Goal: Navigation & Orientation: Find specific page/section

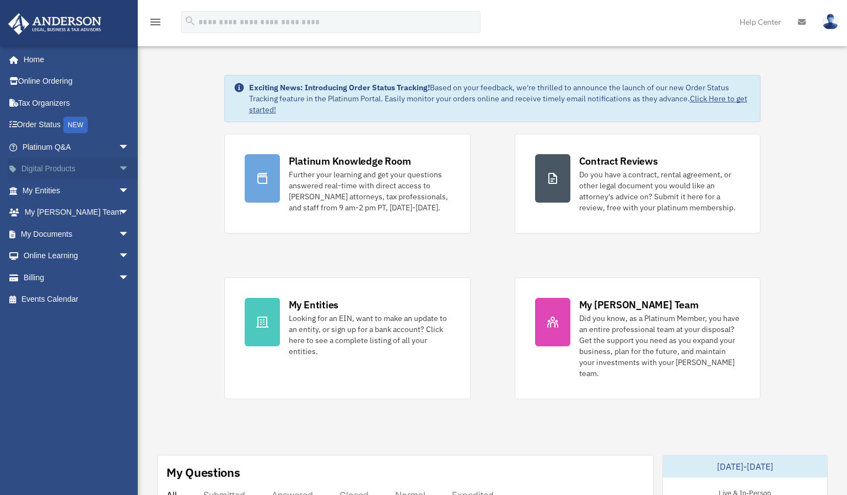
click at [105, 170] on link "Digital Products arrow_drop_down" at bounding box center [77, 169] width 138 height 22
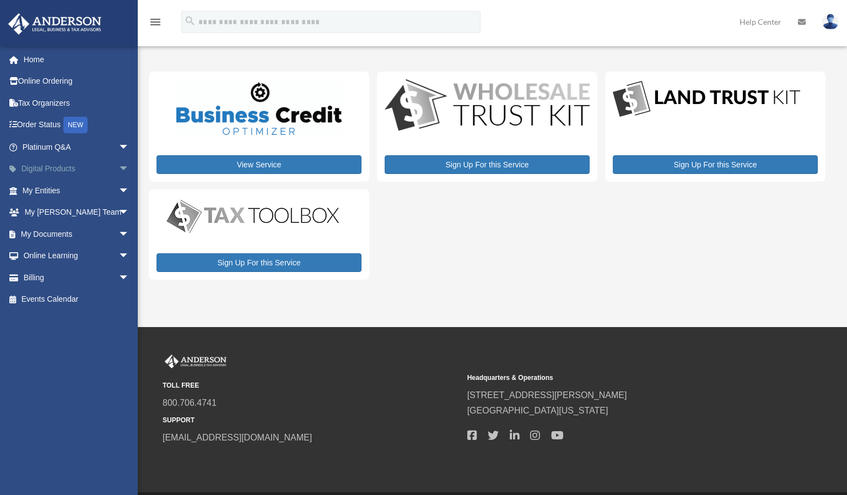
click at [118, 172] on span "arrow_drop_down" at bounding box center [129, 169] width 22 height 23
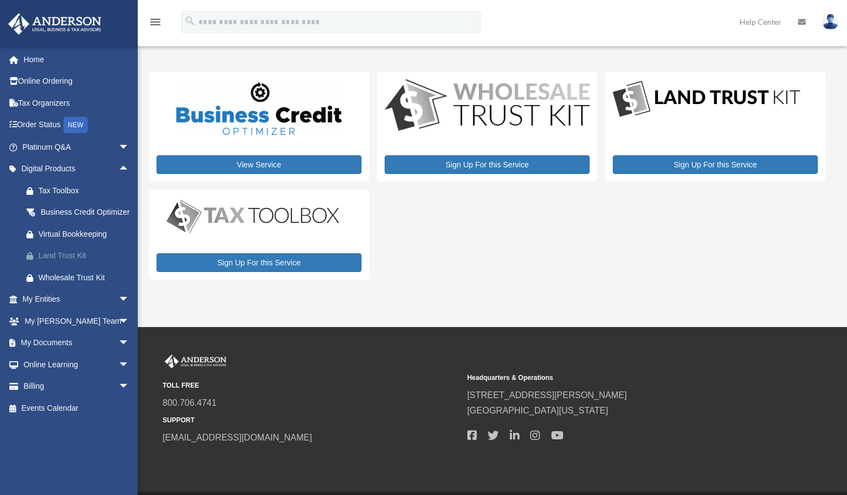
click at [32, 260] on span at bounding box center [35, 256] width 6 height 8
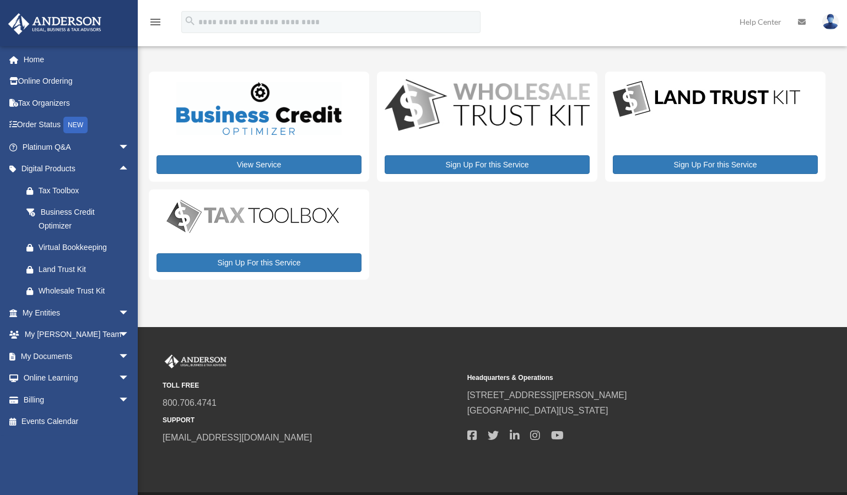
click at [556, 231] on div "View Service Sign Up For this Service Sign Up For this Service Sign Up For this…" at bounding box center [487, 176] width 676 height 208
click at [547, 234] on div "View Service Sign Up For this Service Sign Up For this Service Sign Up For this…" at bounding box center [487, 176] width 676 height 208
click at [600, 123] on div "View Service Sign Up For this Service Sign Up For this Service Sign Up For this…" at bounding box center [487, 176] width 676 height 208
click at [371, 120] on div "View Service Sign Up For this Service Sign Up For this Service Sign Up For this…" at bounding box center [487, 176] width 676 height 208
click at [418, 235] on div "View Service Sign Up For this Service Sign Up For this Service Sign Up For this…" at bounding box center [487, 176] width 676 height 208
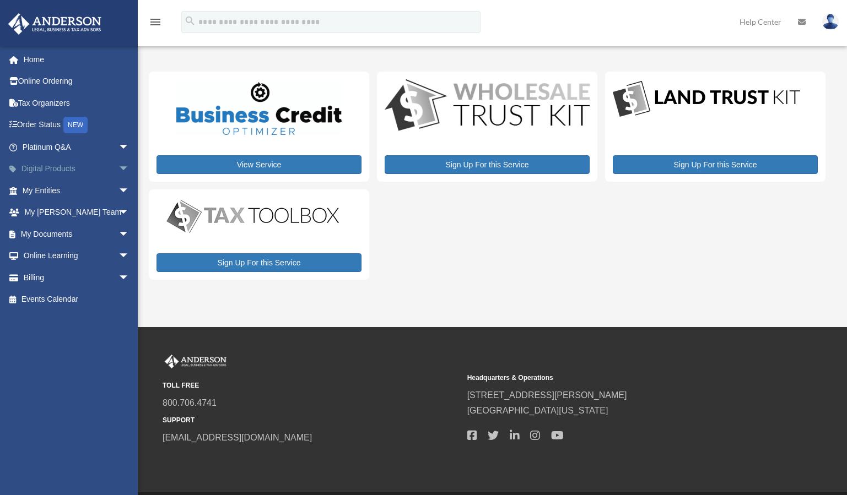
click at [118, 167] on span "arrow_drop_down" at bounding box center [129, 169] width 22 height 23
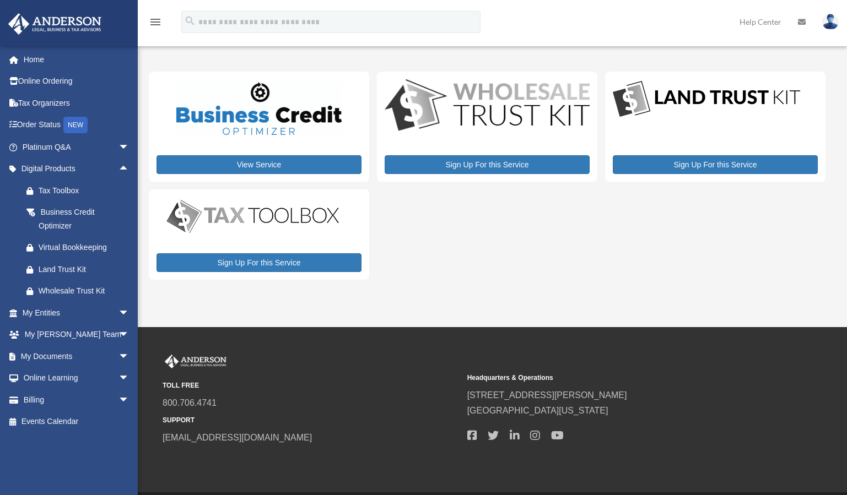
click at [515, 57] on div "My Services date_range Published on Last updated [DATE] [DATE] by [PERSON_NAME]…" at bounding box center [491, 173] width 684 height 240
click at [118, 314] on span "arrow_drop_down" at bounding box center [129, 313] width 22 height 23
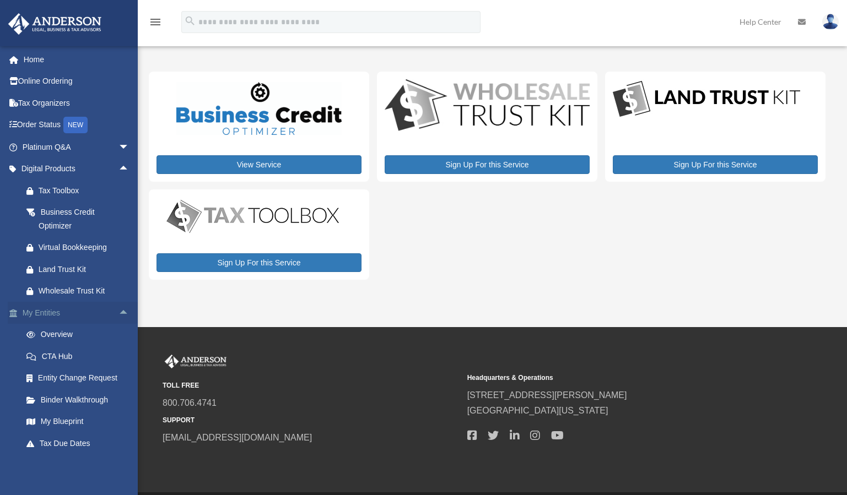
click at [118, 314] on span "arrow_drop_up" at bounding box center [129, 313] width 22 height 23
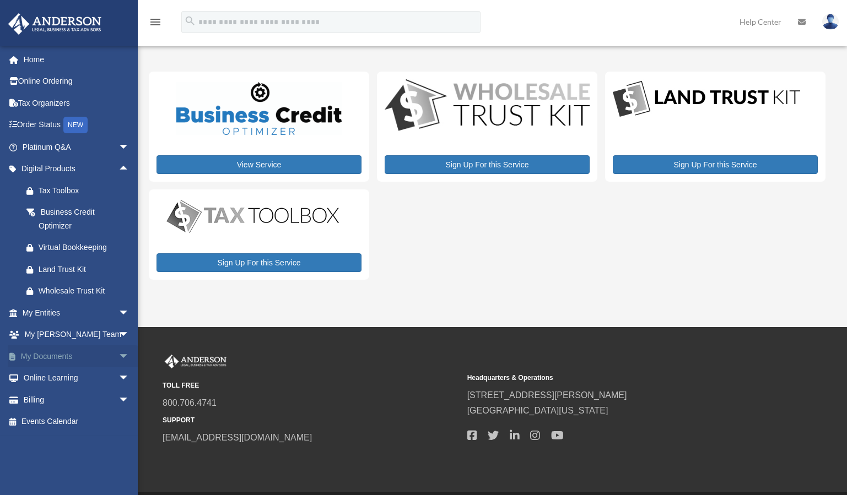
click at [118, 354] on span "arrow_drop_down" at bounding box center [129, 356] width 22 height 23
click at [118, 354] on span "arrow_drop_up" at bounding box center [129, 356] width 22 height 23
click at [118, 383] on span "arrow_drop_down" at bounding box center [129, 378] width 22 height 23
click at [118, 381] on span "arrow_drop_up" at bounding box center [129, 378] width 22 height 23
click at [120, 147] on span "arrow_drop_down" at bounding box center [129, 147] width 22 height 23
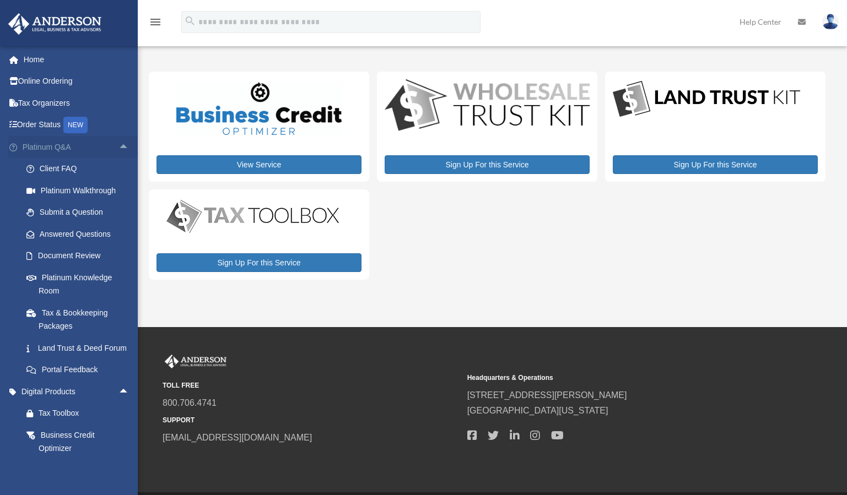
click at [120, 147] on span "arrow_drop_up" at bounding box center [129, 147] width 22 height 23
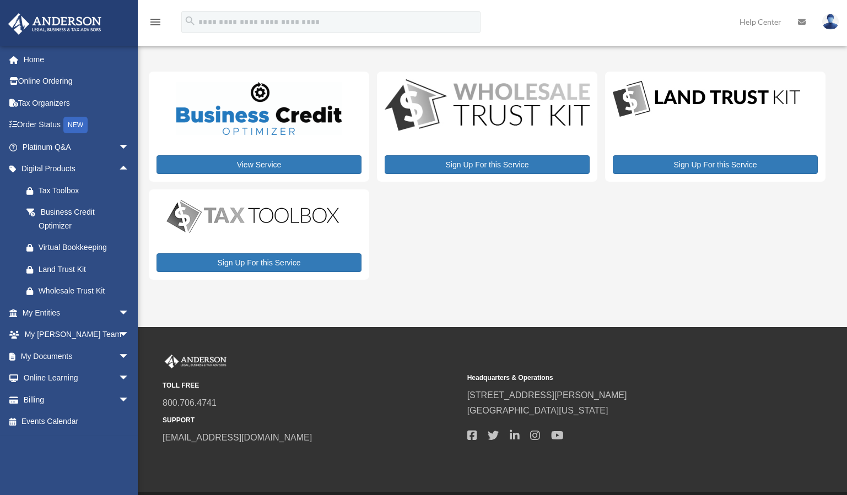
click at [621, 27] on div "menu search Site Menu add adrian@goldbridgeinc.com My Profile Reset Password Lo…" at bounding box center [423, 26] width 830 height 37
